Goal: Navigation & Orientation: Find specific page/section

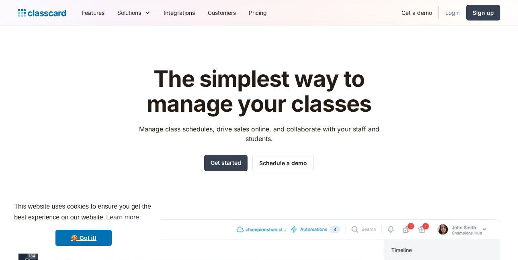
click at [453, 14] on link "Login" at bounding box center [452, 13] width 27 height 18
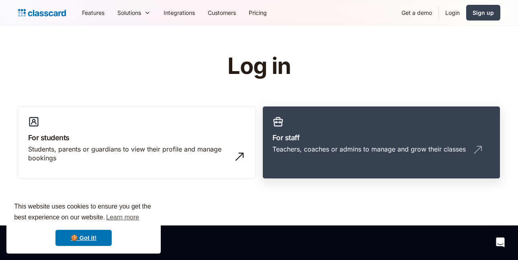
click at [366, 137] on h3 "For staff" at bounding box center [381, 137] width 218 height 11
